Goal: Transaction & Acquisition: Purchase product/service

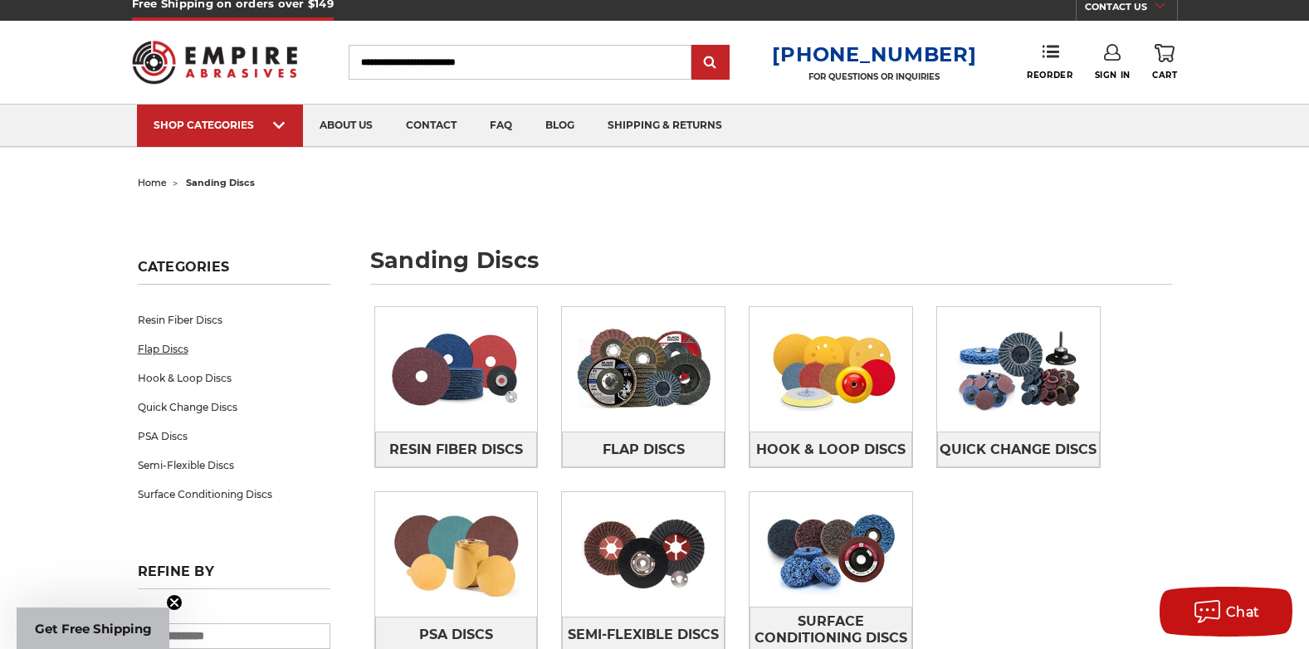
scroll to position [83, 0]
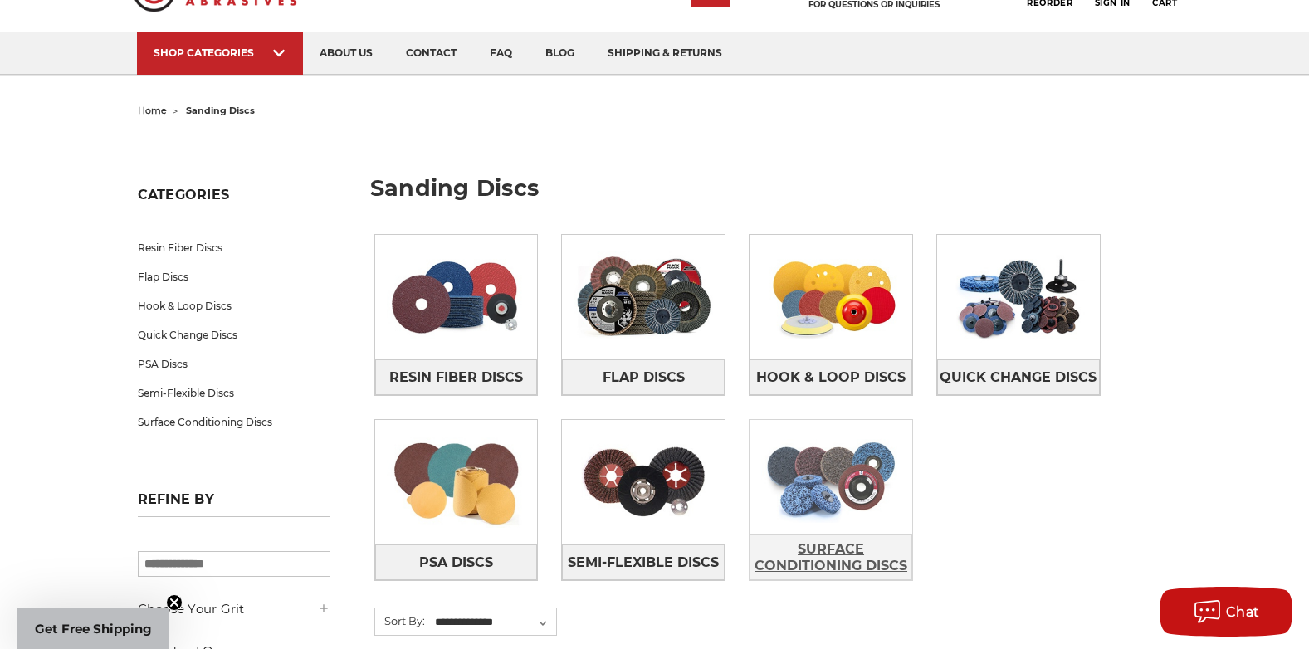
click at [854, 554] on span "Surface Conditioning Discs" at bounding box center [830, 557] width 161 height 45
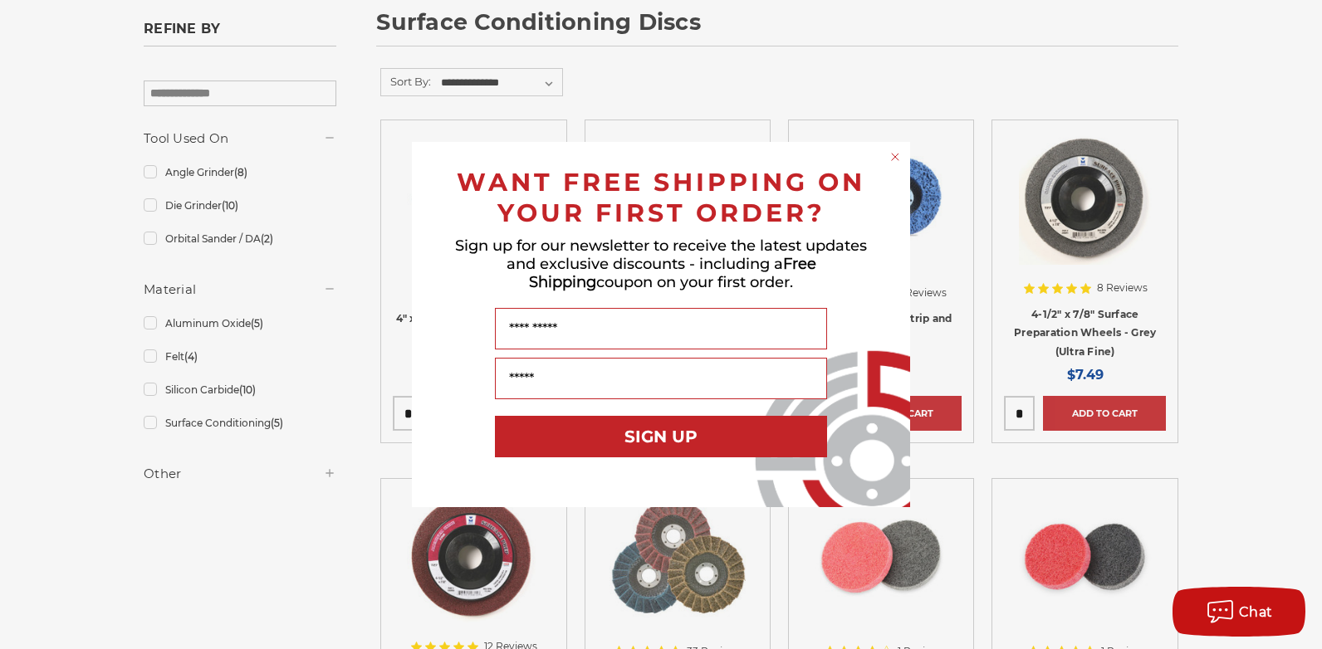
click at [895, 159] on circle "Close dialog" at bounding box center [895, 157] width 16 height 16
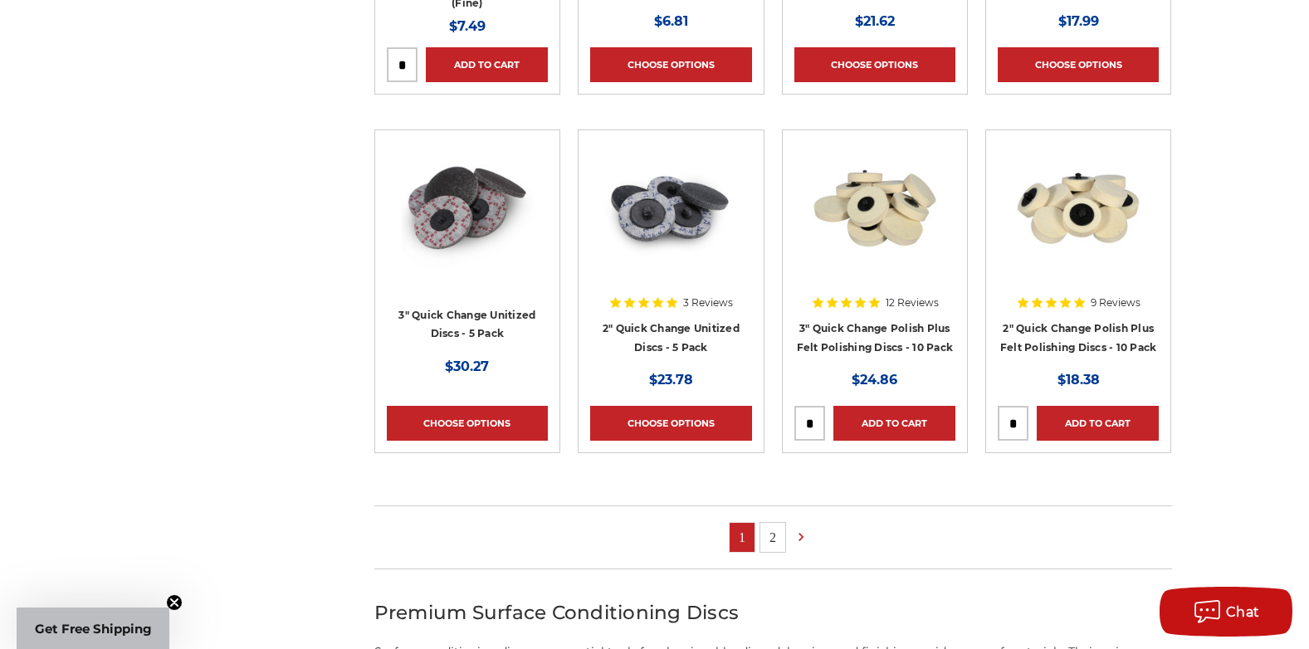
scroll to position [996, 0]
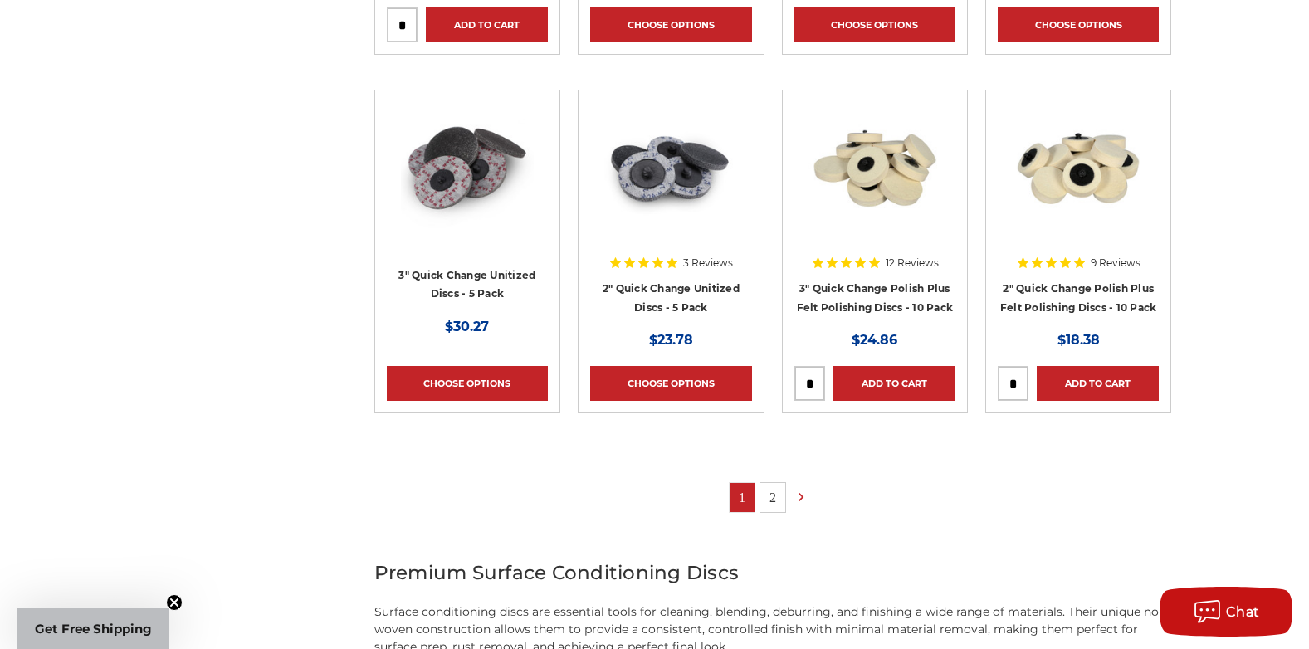
click at [773, 500] on link "2" at bounding box center [772, 497] width 25 height 29
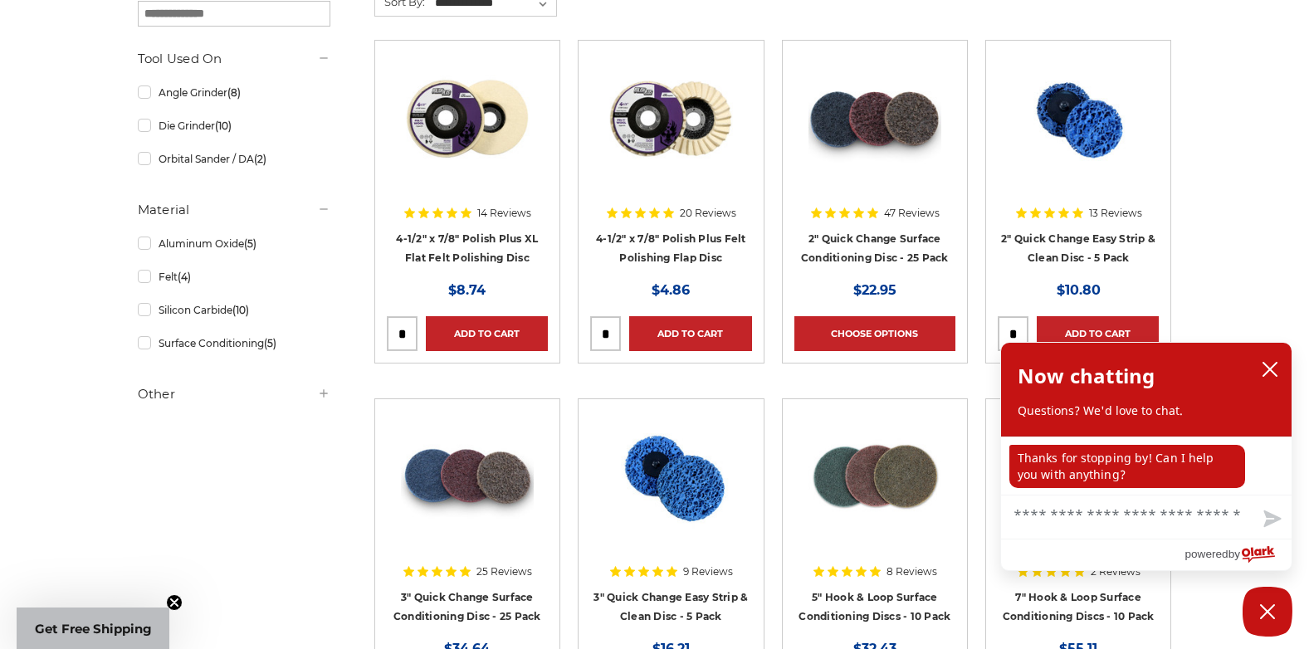
scroll to position [332, 0]
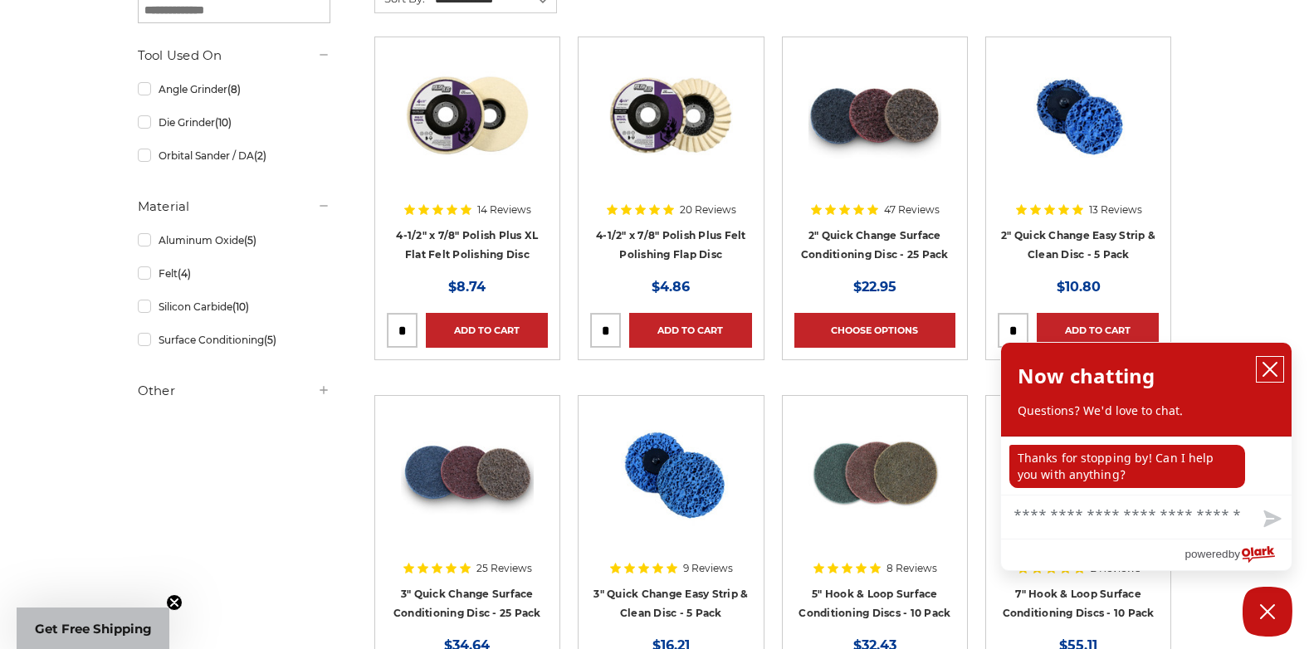
click at [1274, 366] on icon "close chatbox" at bounding box center [1269, 369] width 13 height 13
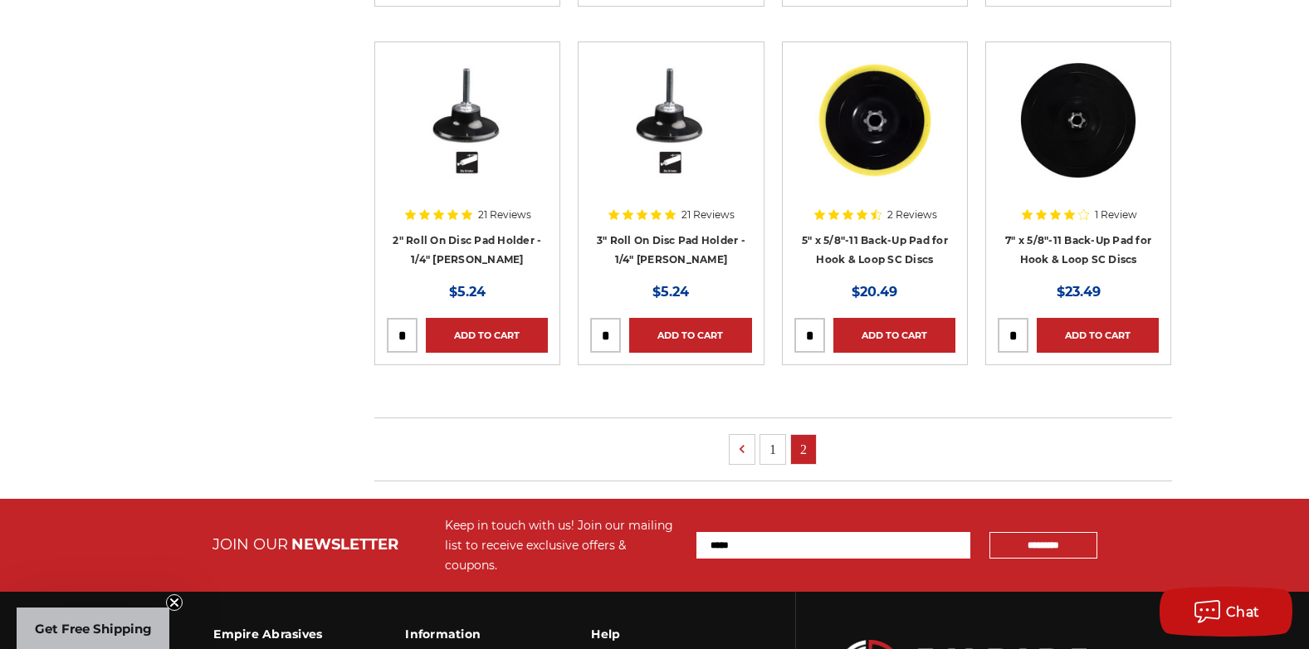
scroll to position [1079, 0]
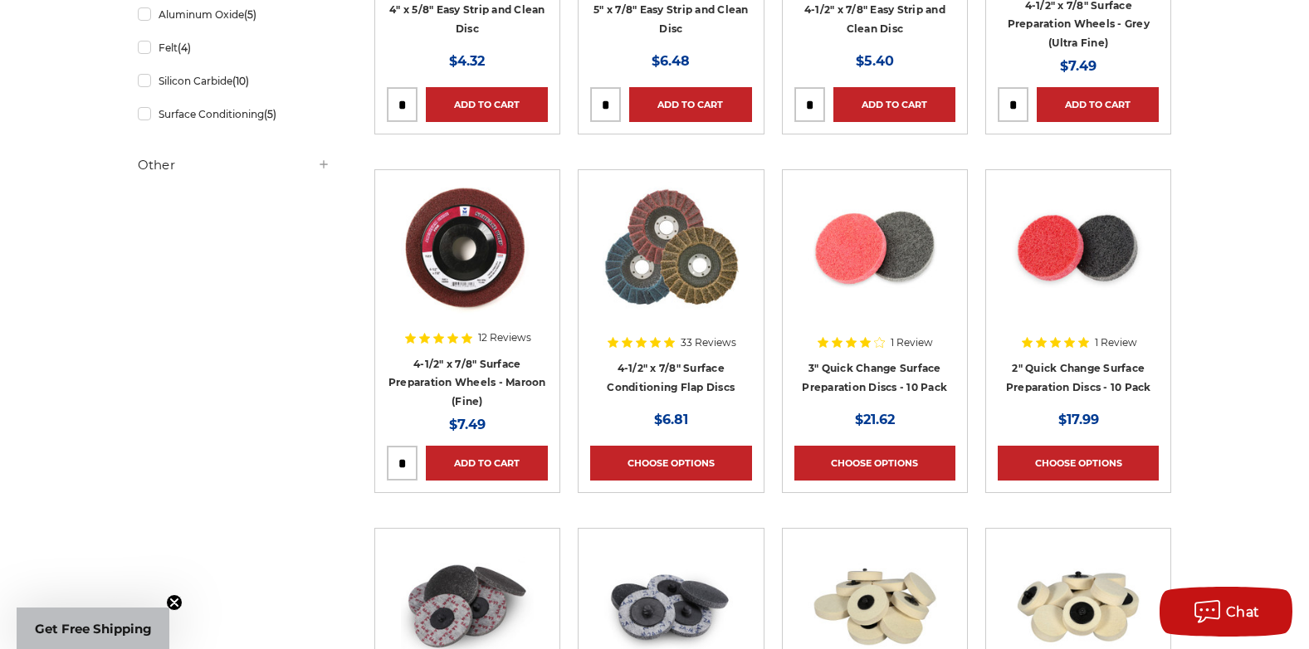
scroll to position [581, 0]
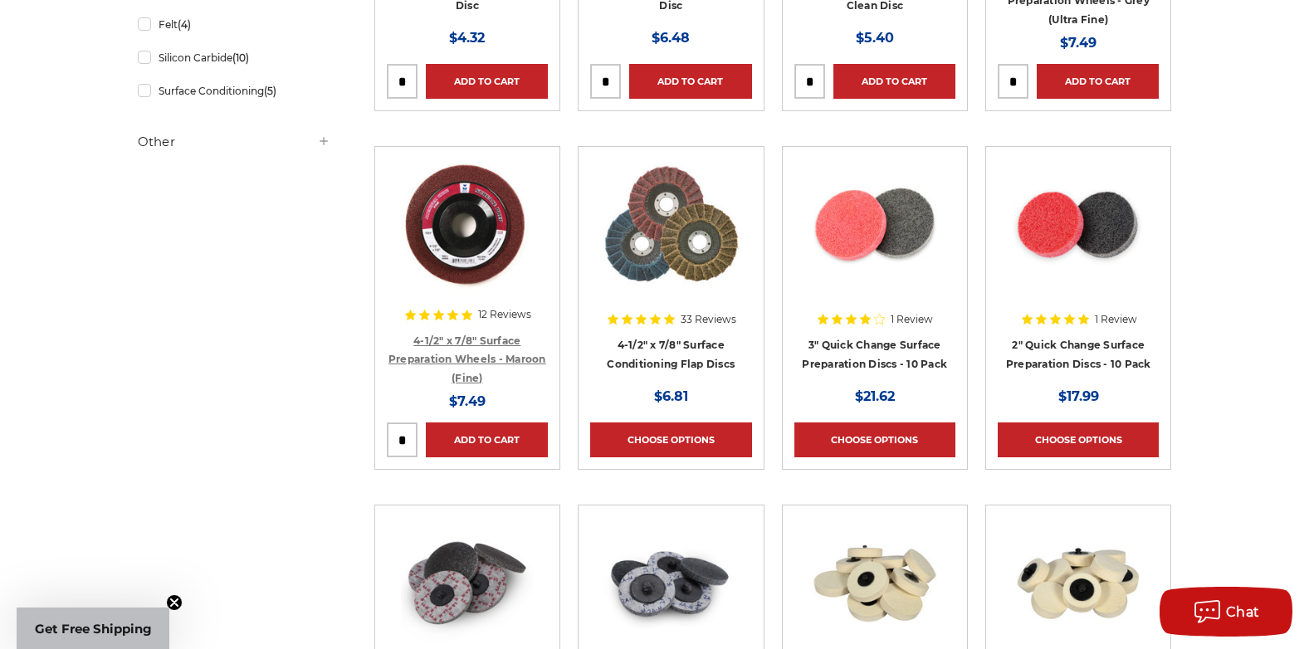
click at [459, 338] on link "4-1/2" x 7/8" Surface Preparation Wheels - Maroon (Fine)" at bounding box center [467, 360] width 158 height 50
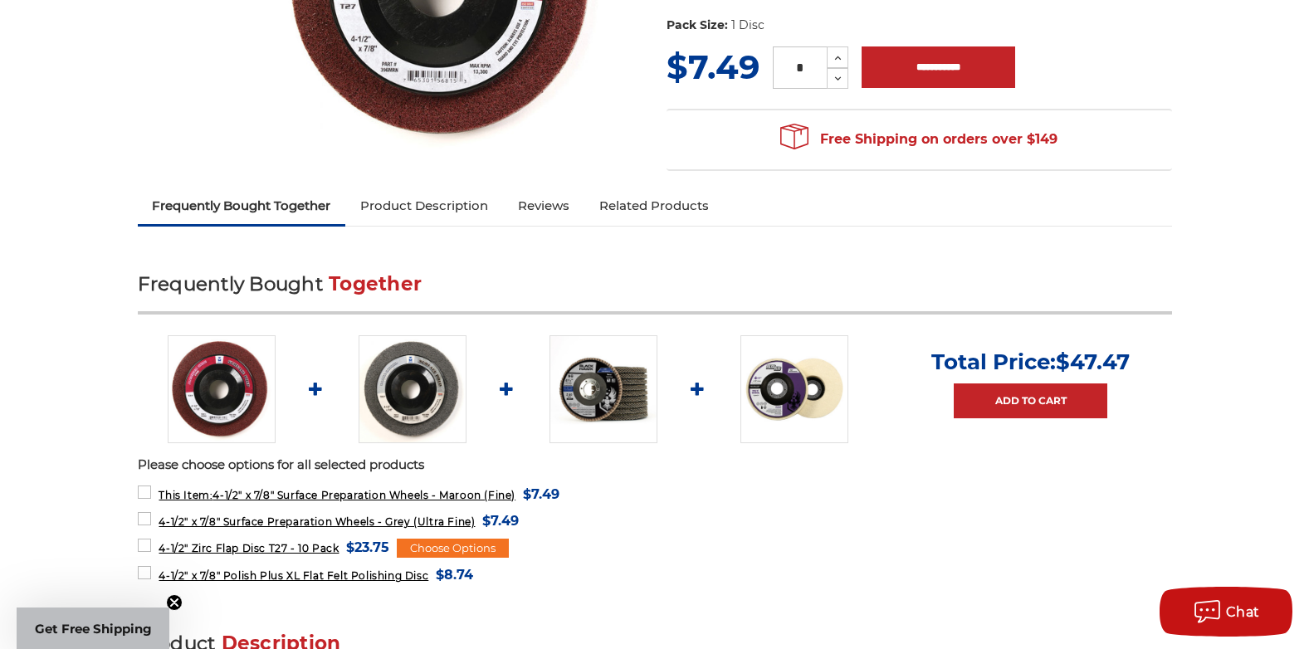
scroll to position [415, 0]
